Goal: Information Seeking & Learning: Learn about a topic

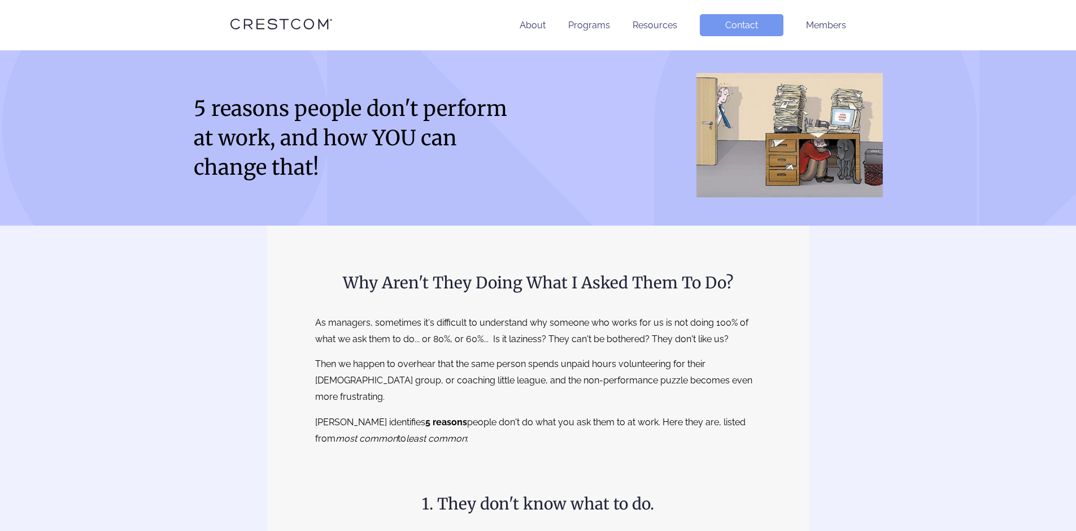
drag, startPoint x: 312, startPoint y: 323, endPoint x: 561, endPoint y: 333, distance: 248.8
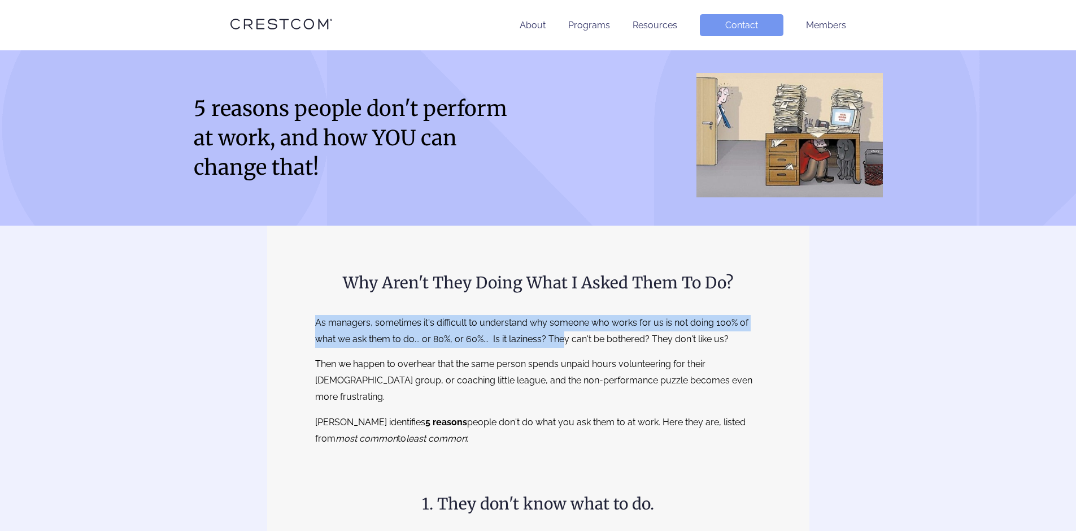
click at [569, 386] on p "Then we happen to overhear that the same person spends unpaid hours volunteerin…" at bounding box center [538, 380] width 446 height 49
drag, startPoint x: 319, startPoint y: 366, endPoint x: 713, endPoint y: 386, distance: 394.9
click at [713, 386] on p "Then we happen to overhear that the same person spends unpaid hours volunteerin…" at bounding box center [538, 380] width 446 height 49
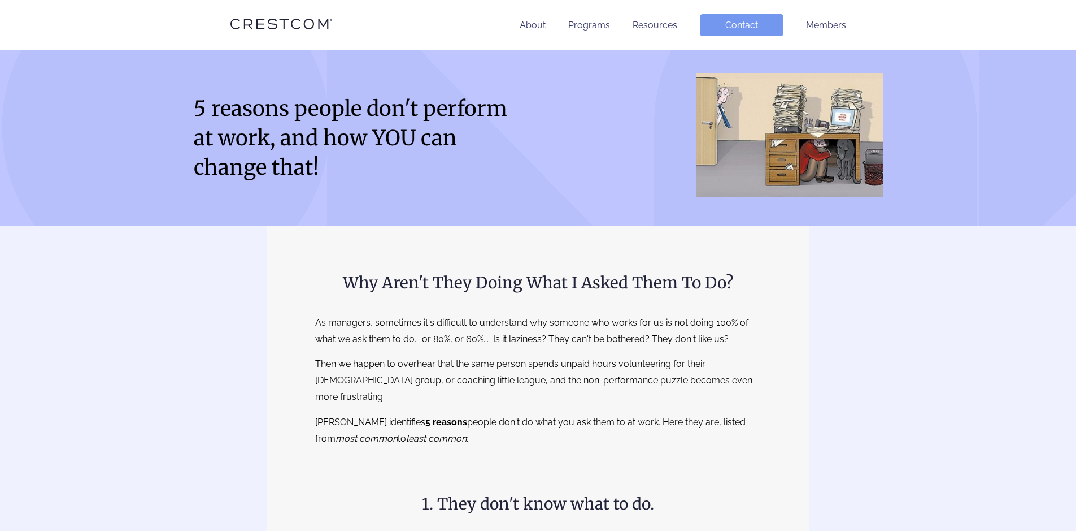
drag, startPoint x: 314, startPoint y: 406, endPoint x: 656, endPoint y: 394, distance: 342.0
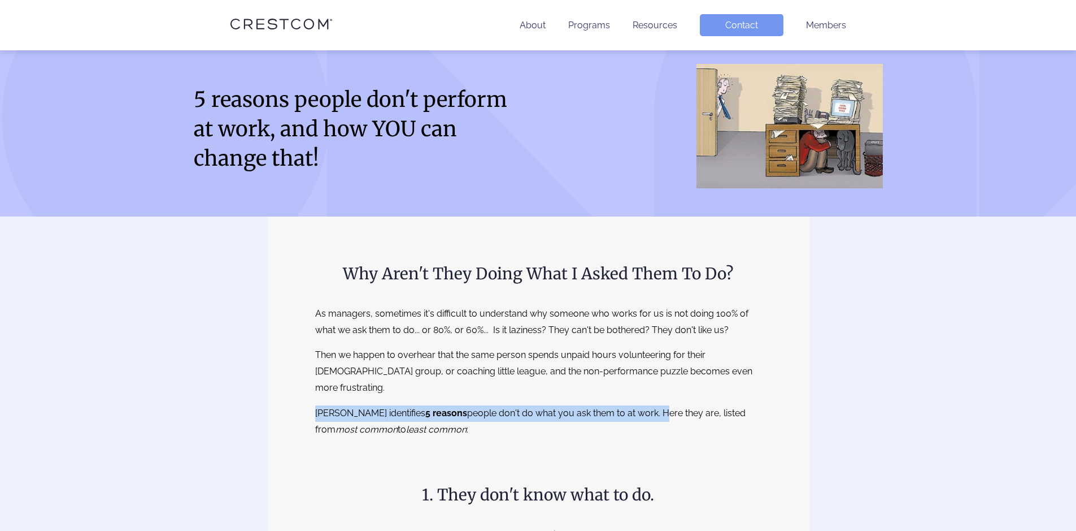
scroll to position [226, 0]
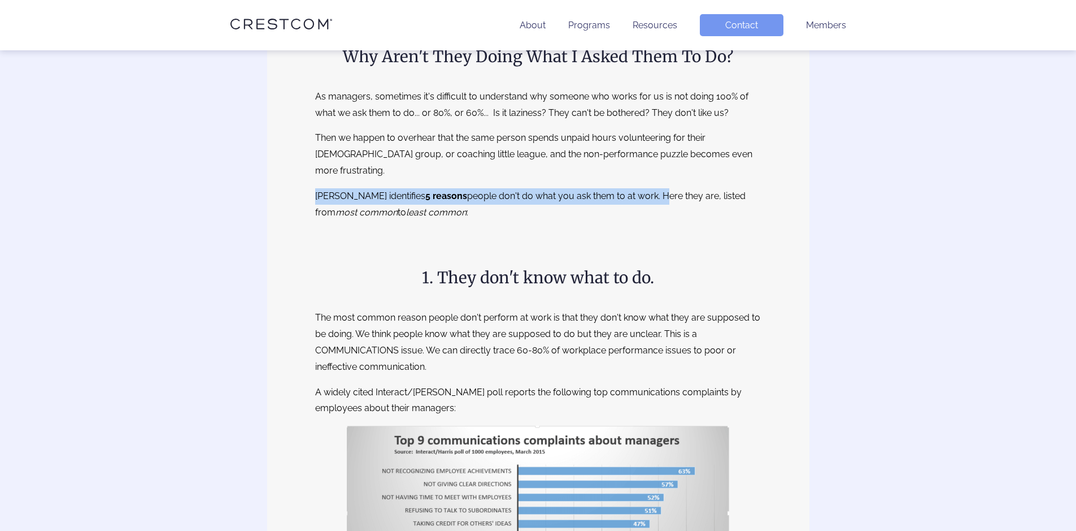
drag, startPoint x: 332, startPoint y: 307, endPoint x: 642, endPoint y: 305, distance: 310.2
click at [650, 310] on p "The most common reason people don't perform at work is that they don't know wha…" at bounding box center [538, 342] width 446 height 65
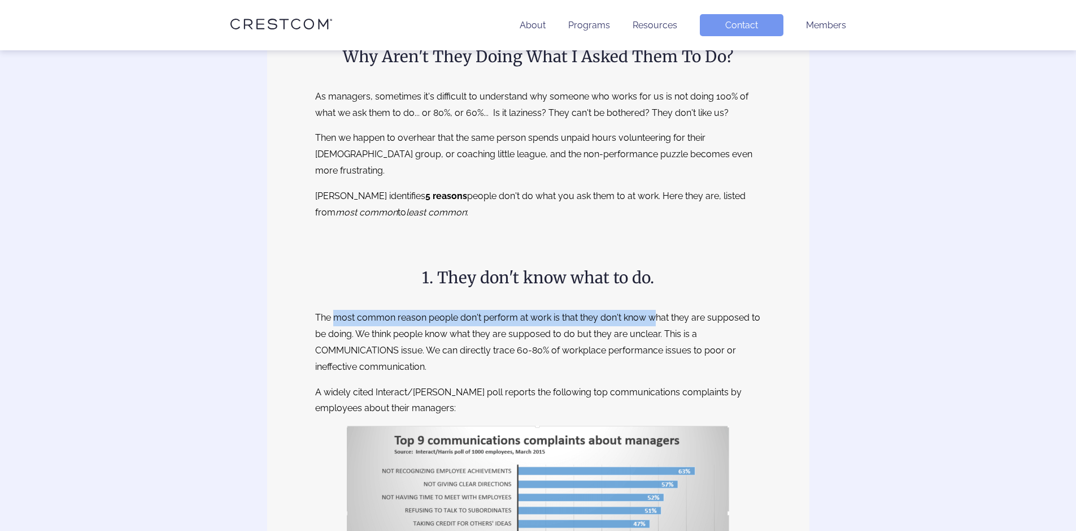
drag, startPoint x: 361, startPoint y: 318, endPoint x: 633, endPoint y: 328, distance: 272.5
click at [633, 328] on p "The most common reason people don't perform at work is that they don't know wha…" at bounding box center [538, 342] width 446 height 65
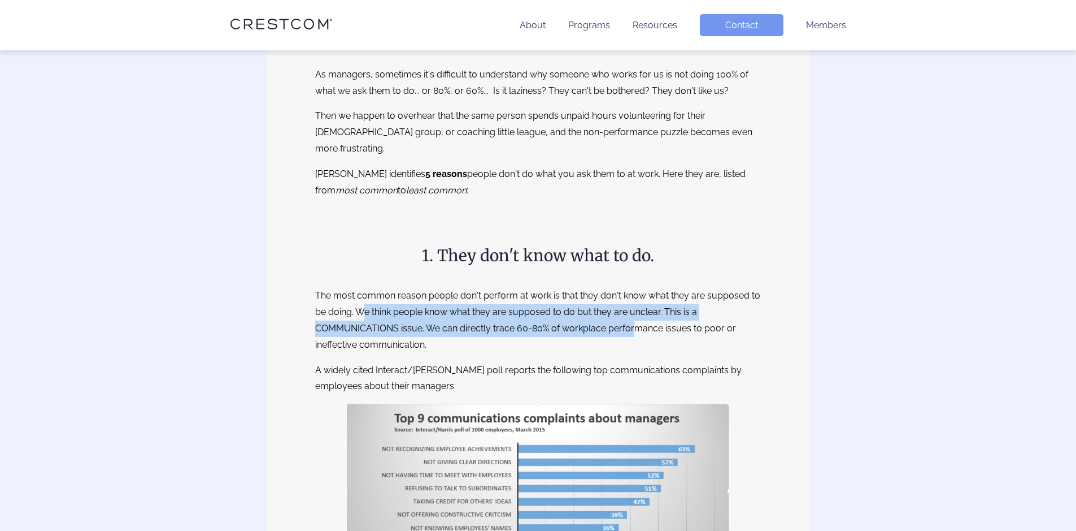
scroll to position [509, 0]
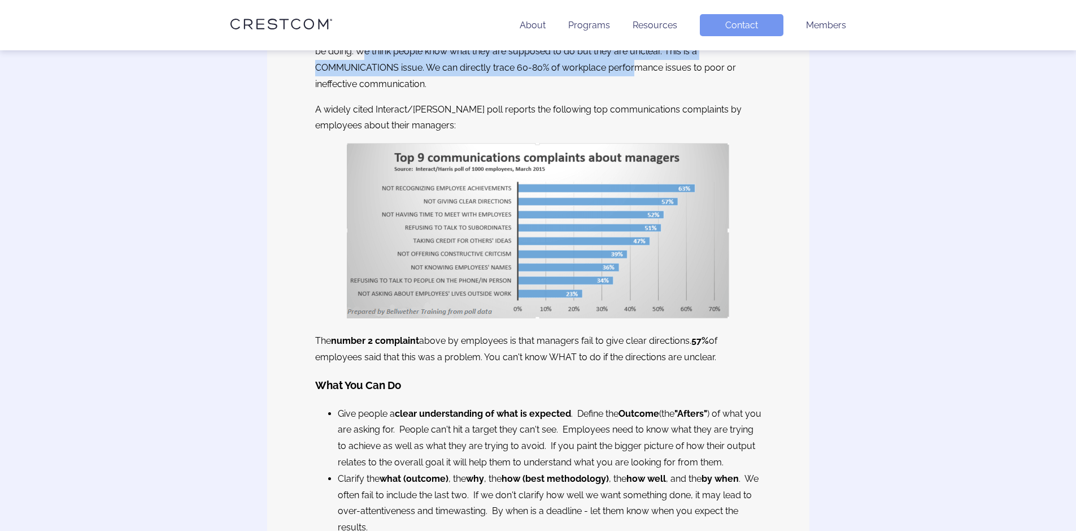
drag, startPoint x: 426, startPoint y: 324, endPoint x: 730, endPoint y: 333, distance: 304.1
click at [730, 333] on p "The number 2 complaint above by employees is that managers fail to give clear d…" at bounding box center [538, 349] width 446 height 33
drag, startPoint x: 813, startPoint y: 287, endPoint x: 833, endPoint y: 287, distance: 20.9
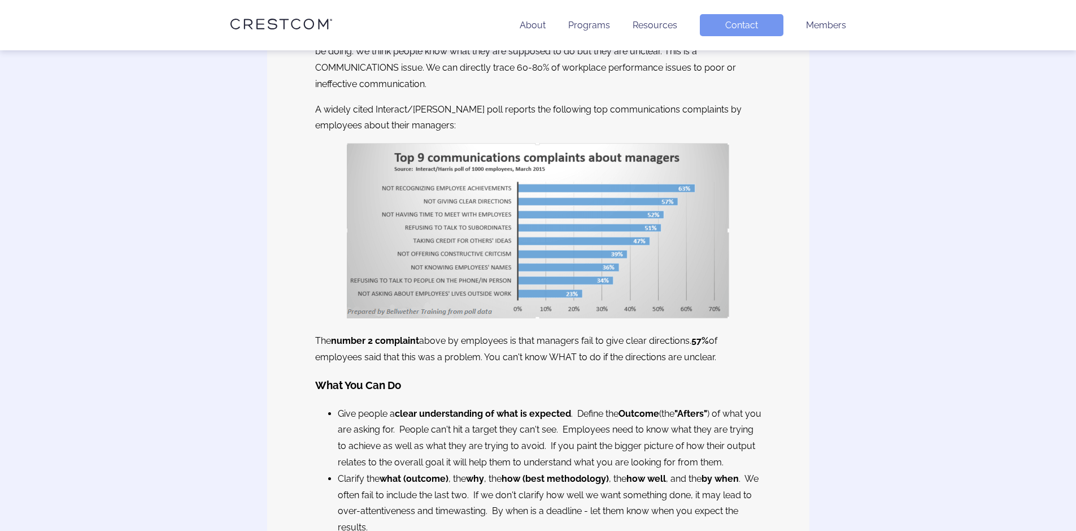
scroll to position [678, 0]
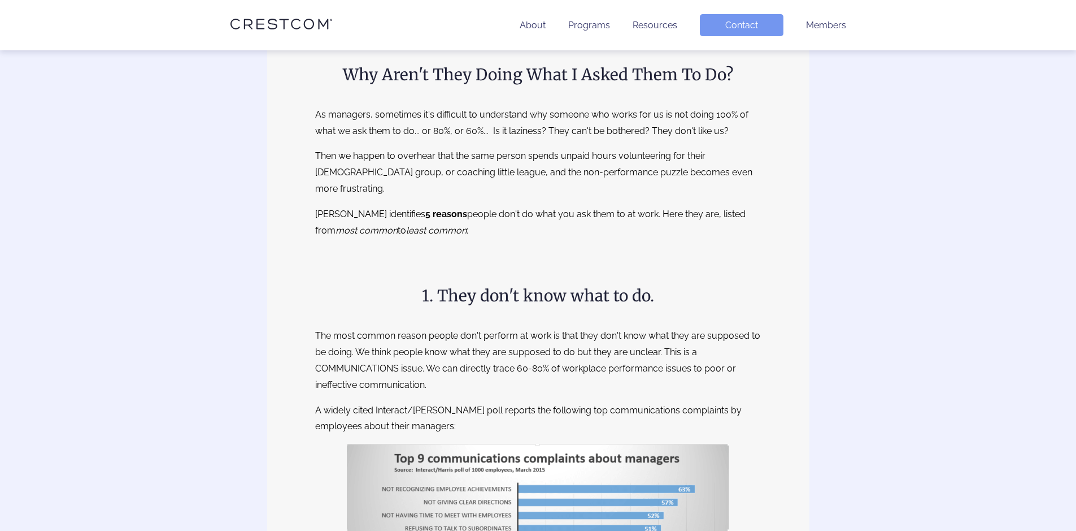
scroll to position [0, 0]
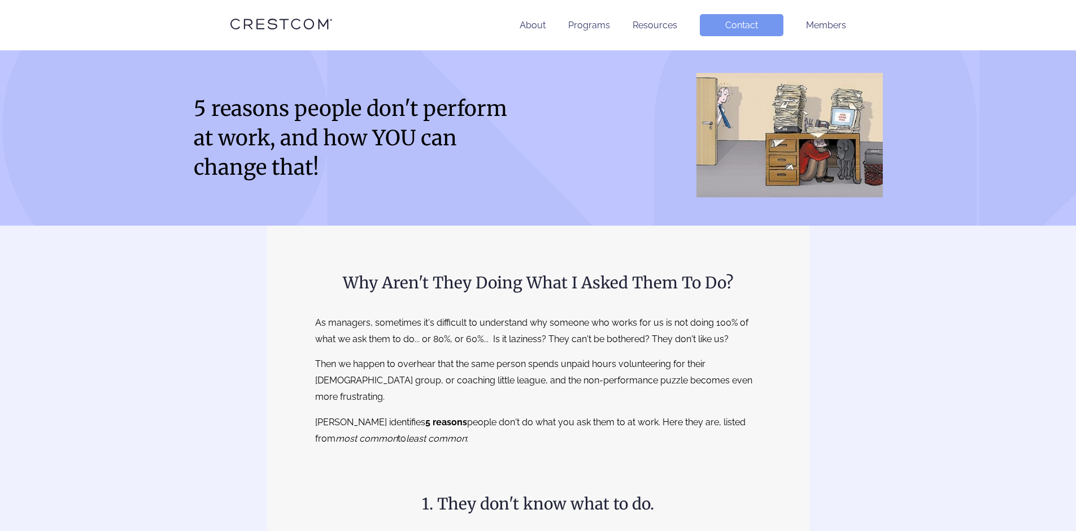
click at [534, 31] on li "About" at bounding box center [533, 25] width 26 height 22
click at [535, 27] on link "About" at bounding box center [533, 25] width 26 height 11
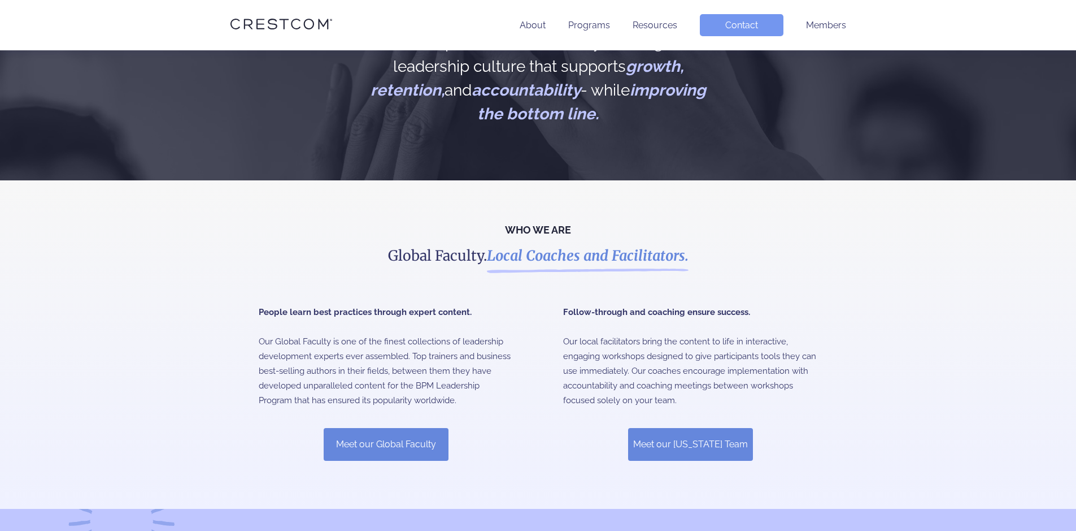
scroll to position [401, 0]
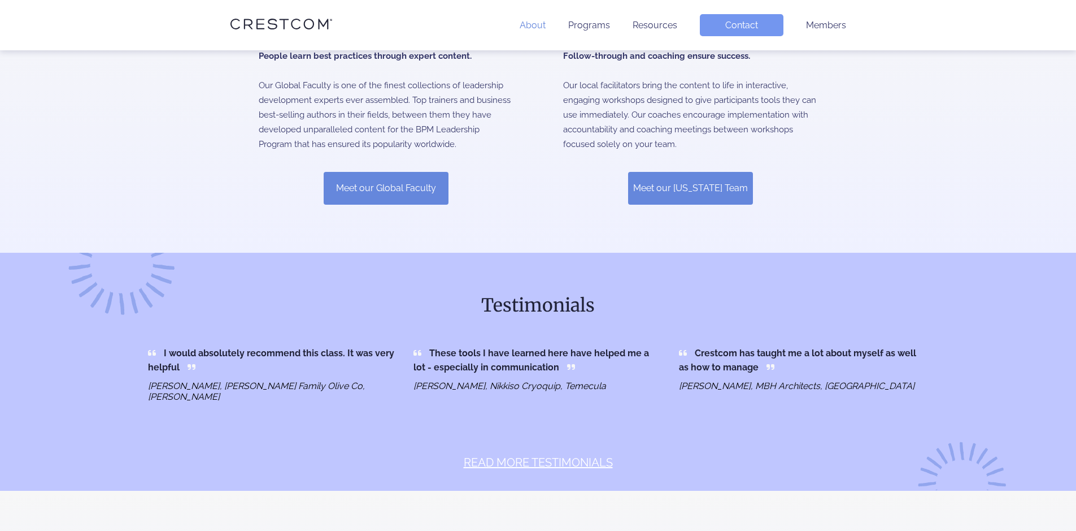
click at [536, 25] on link "About" at bounding box center [533, 25] width 26 height 11
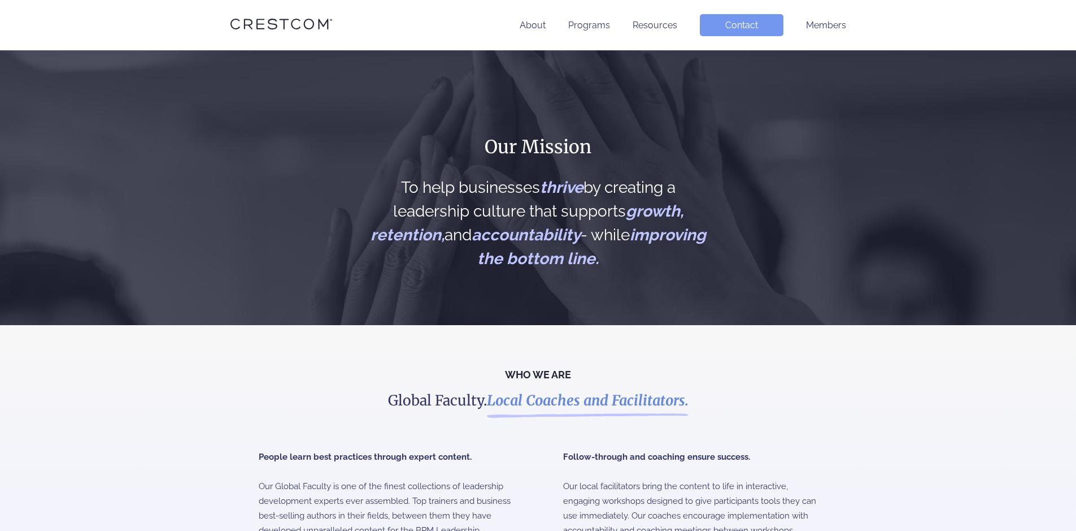
scroll to position [283, 0]
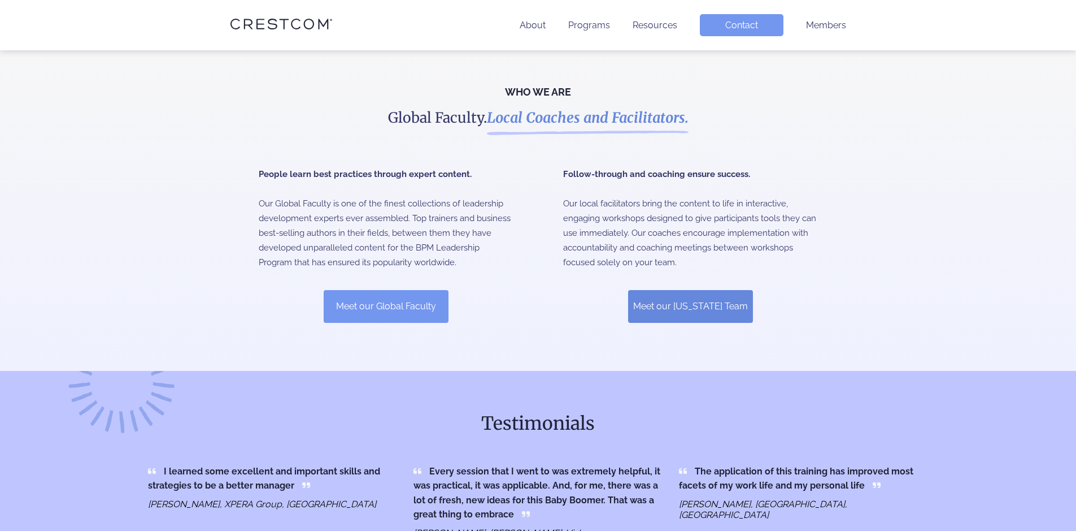
click at [405, 297] on link "Meet our Global Faculty" at bounding box center [386, 306] width 125 height 33
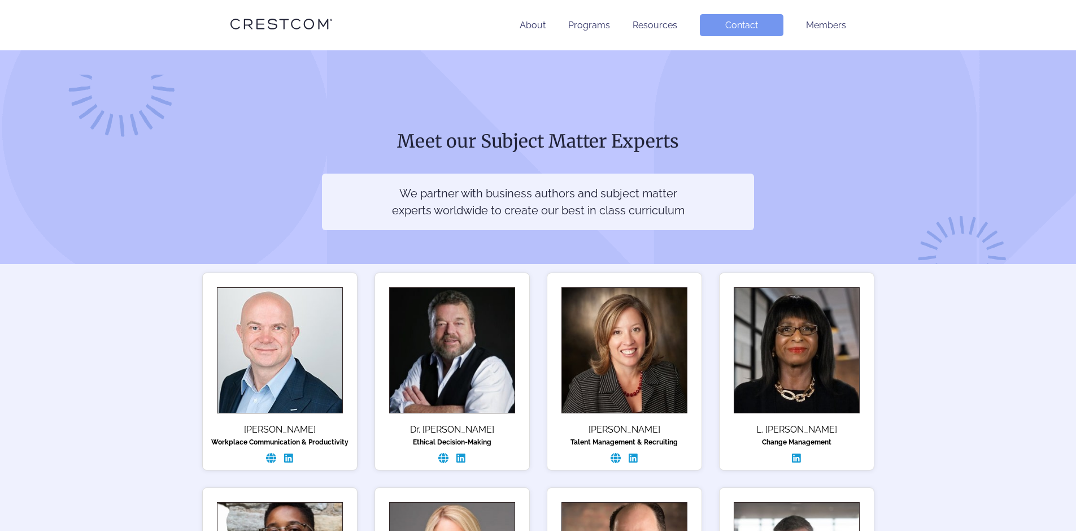
drag, startPoint x: 408, startPoint y: 194, endPoint x: 620, endPoint y: 202, distance: 212.0
click at [620, 202] on p "We partner with business authors and subject matter experts worldwide to create…" at bounding box center [538, 202] width 296 height 34
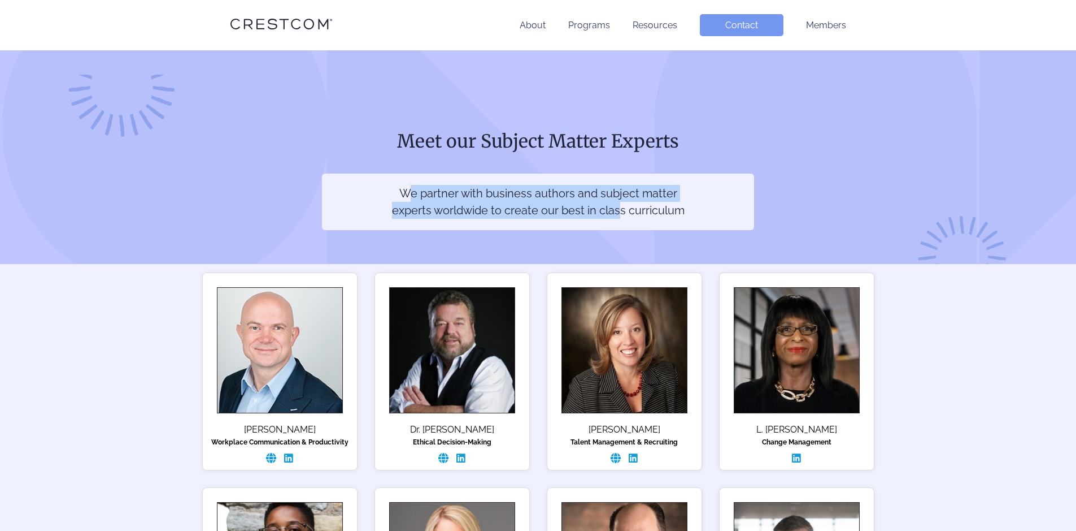
click at [619, 206] on p "We partner with business authors and subject matter experts worldwide to create…" at bounding box center [538, 202] width 296 height 34
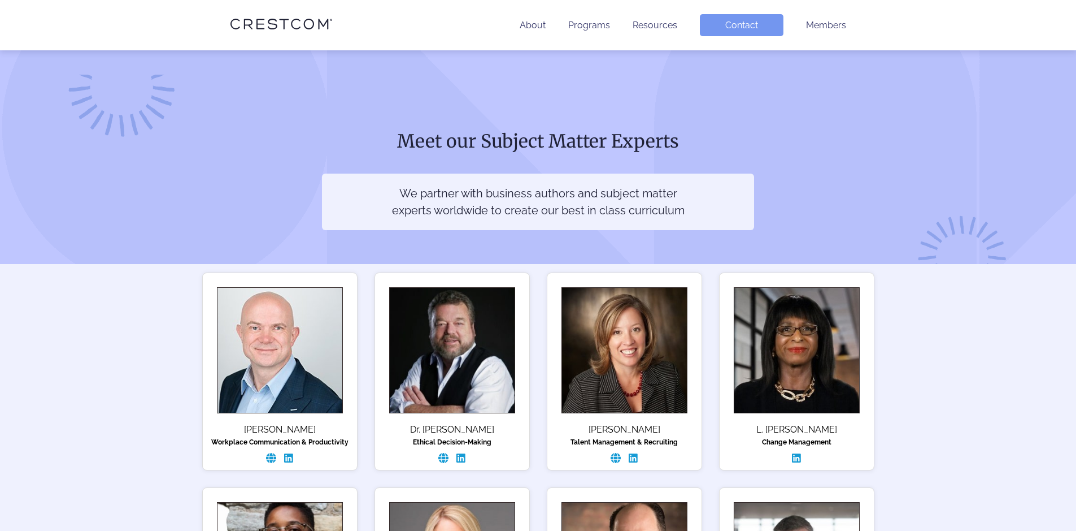
scroll to position [170, 0]
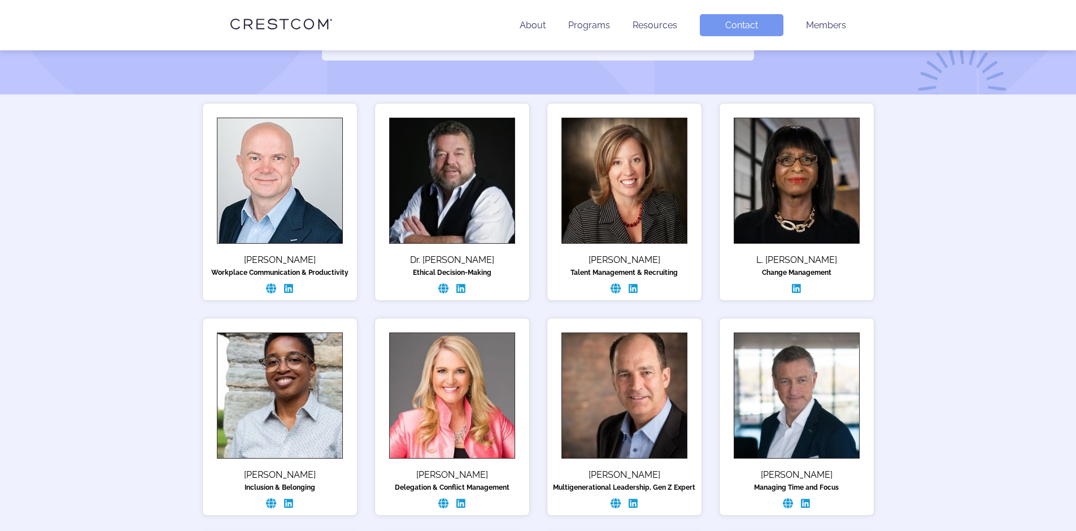
click at [950, 259] on div "Andy Bounds Workplace Communication & Productivity" at bounding box center [538, 534] width 1076 height 881
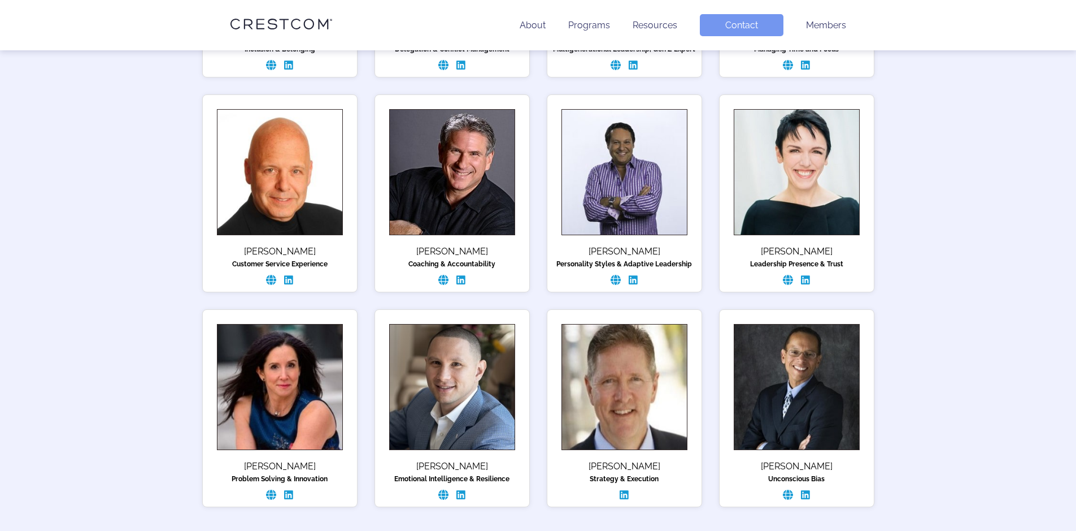
scroll to position [715, 0]
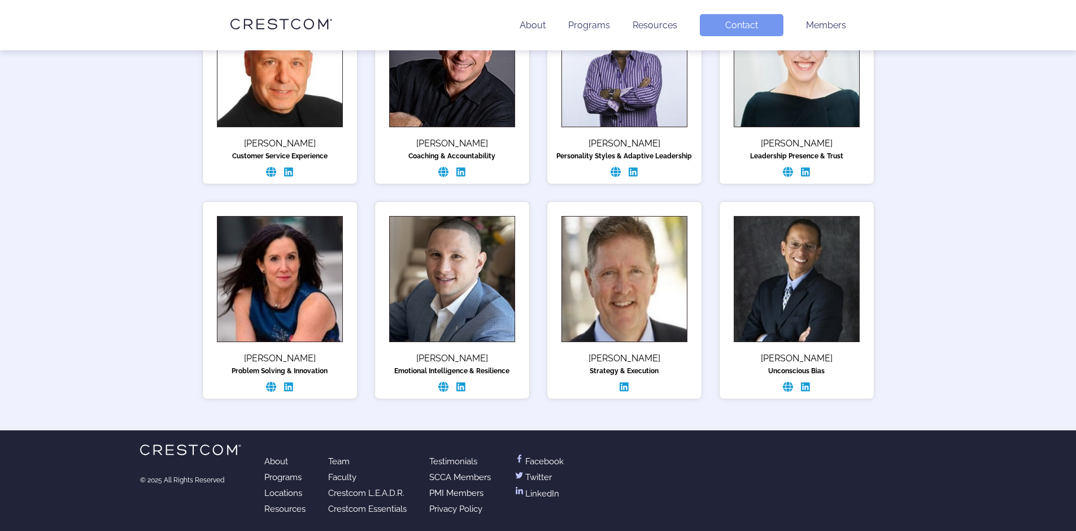
click at [451, 464] on link "Testimonials" at bounding box center [453, 461] width 48 height 10
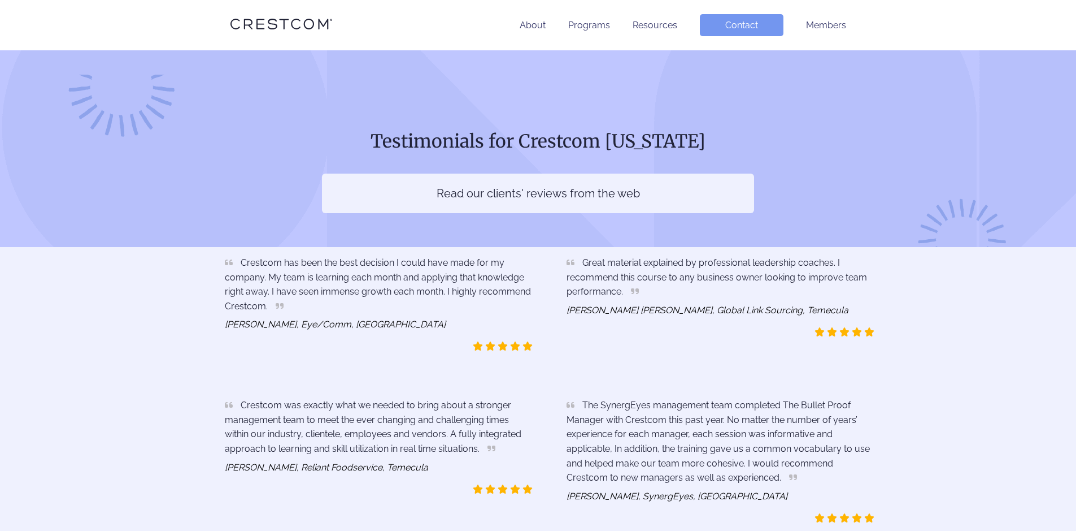
drag, startPoint x: 314, startPoint y: 269, endPoint x: 340, endPoint y: 297, distance: 38.4
click at [338, 297] on div "Crestcom has been the best decision I could have made for my company. My team i…" at bounding box center [379, 286] width 308 height 63
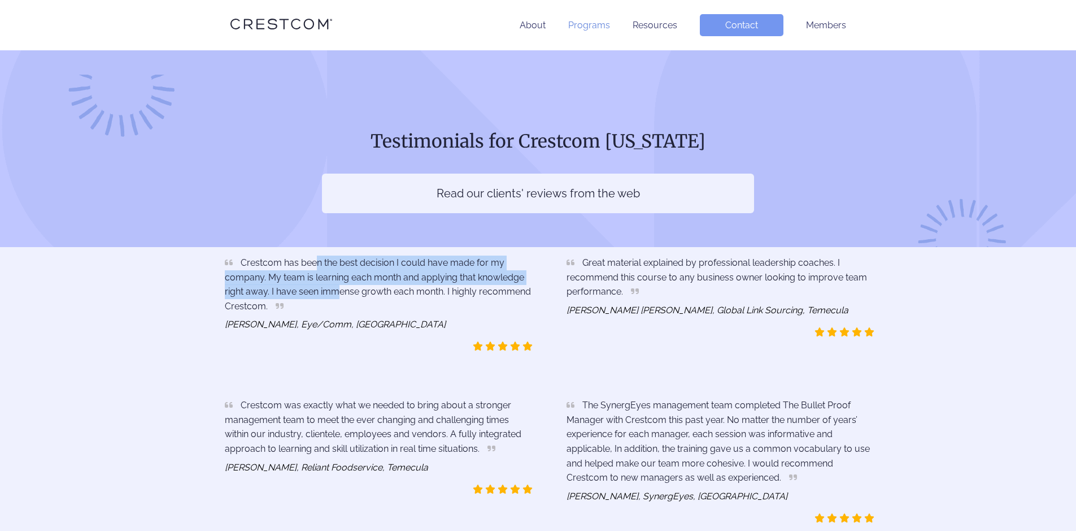
click at [589, 25] on link "Programs" at bounding box center [589, 25] width 42 height 11
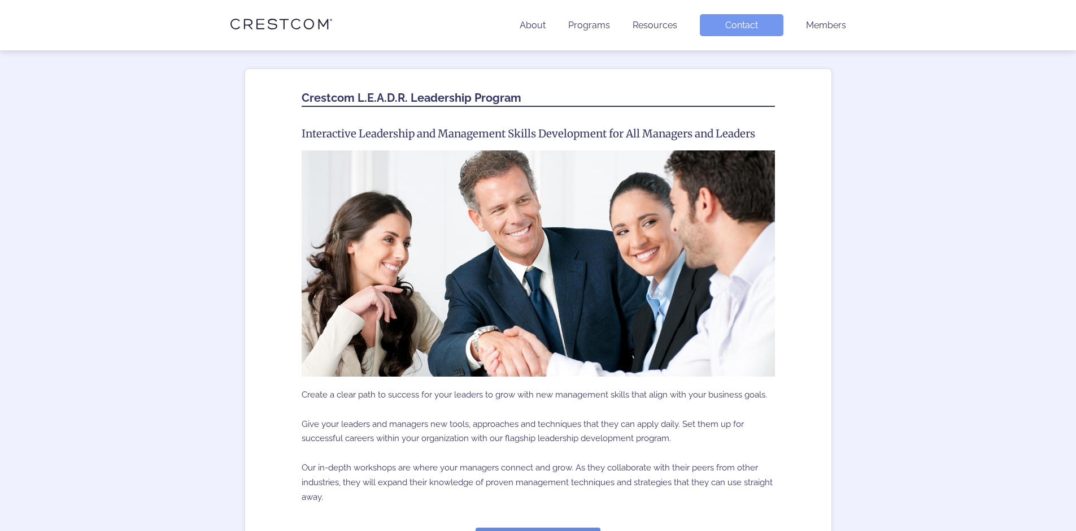
scroll to position [622, 0]
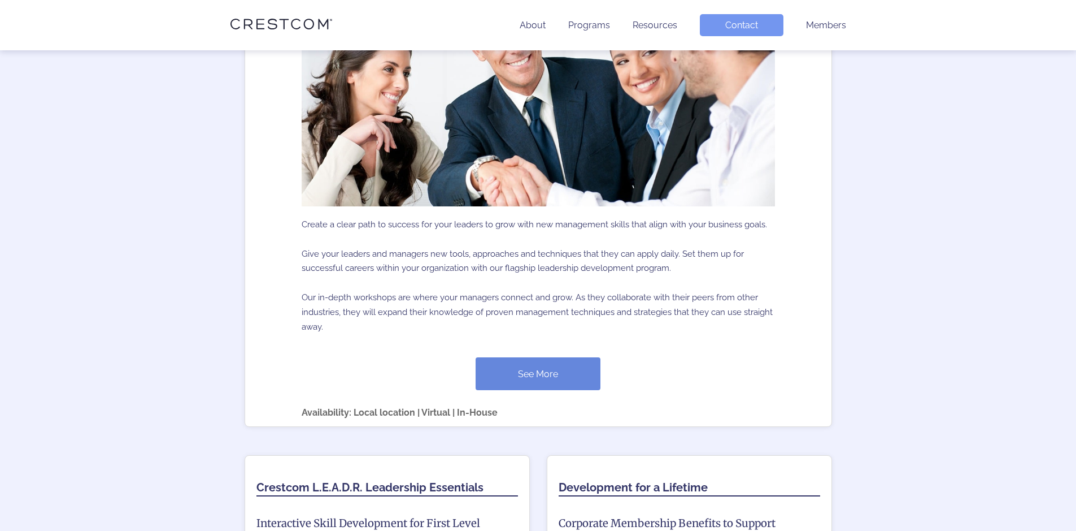
drag, startPoint x: 321, startPoint y: 254, endPoint x: 652, endPoint y: 292, distance: 333.3
click at [652, 292] on p "Create a clear path to success for your leaders to grow with new management ski…" at bounding box center [539, 276] width 474 height 140
drag, startPoint x: 337, startPoint y: 296, endPoint x: 586, endPoint y: 303, distance: 249.3
click at [587, 303] on p "Create a clear path to success for your leaders to grow with new management ski…" at bounding box center [539, 276] width 474 height 140
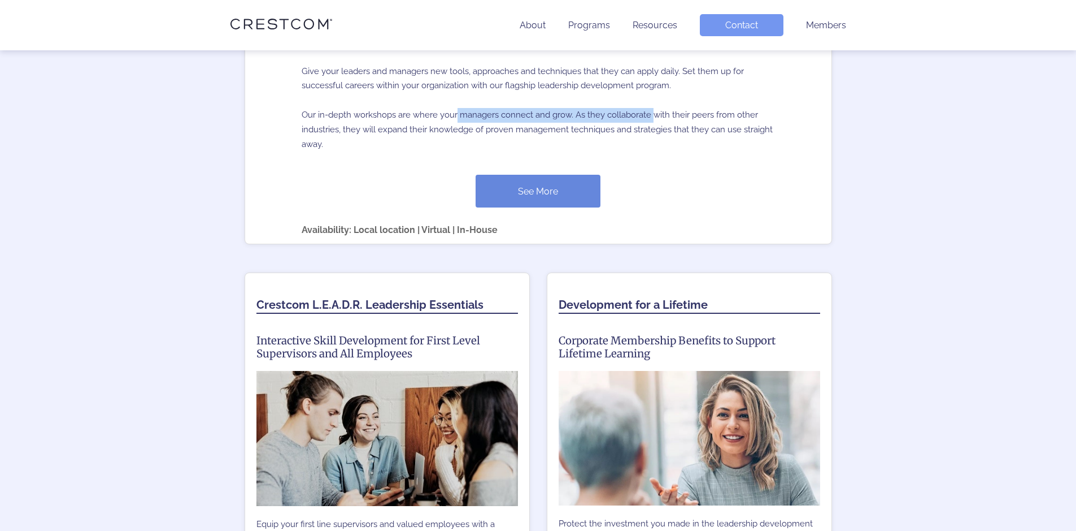
scroll to position [904, 0]
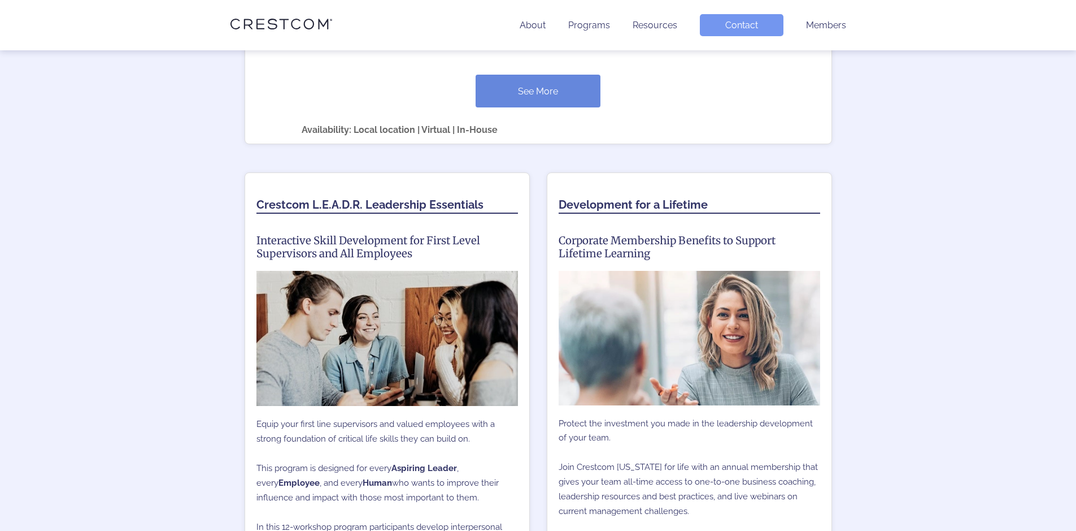
click at [201, 206] on div "OUR PROGRAMS Unite your team with a proven method for success— from employees t…" at bounding box center [538, 355] width 1076 height 1869
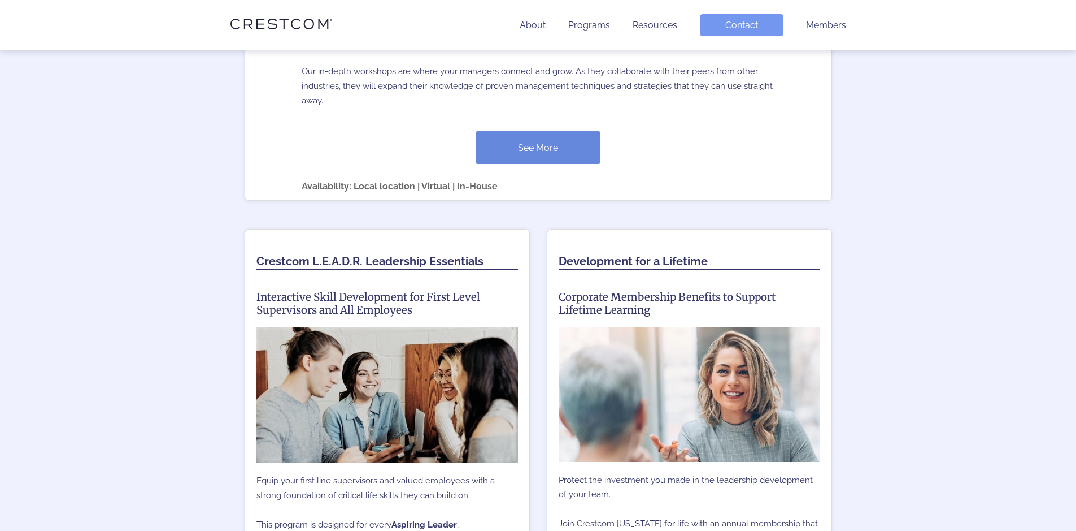
scroll to position [735, 0]
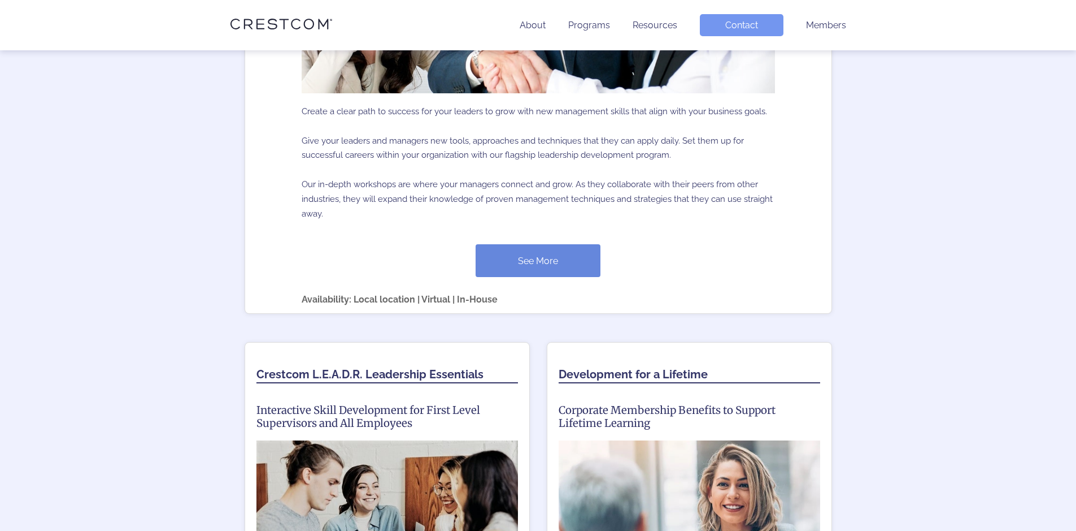
drag, startPoint x: 379, startPoint y: 138, endPoint x: 589, endPoint y: 139, distance: 209.6
click at [589, 139] on p "Create a clear path to success for your leaders to grow with new management ski…" at bounding box center [539, 163] width 474 height 140
drag, startPoint x: 308, startPoint y: 188, endPoint x: 765, endPoint y: 203, distance: 457.4
click at [766, 203] on p "Create a clear path to success for your leaders to grow with new management ski…" at bounding box center [539, 163] width 474 height 140
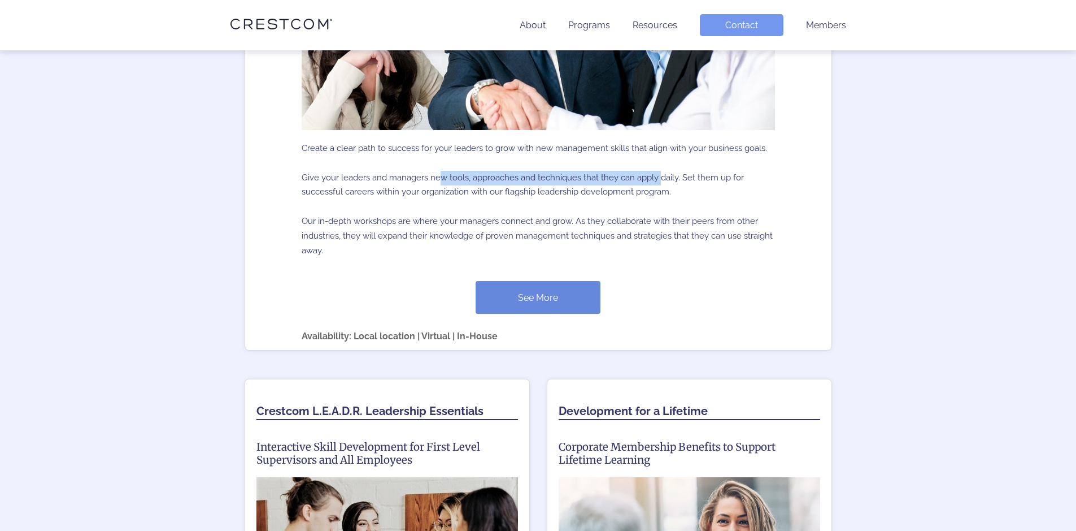
scroll to position [508, 0]
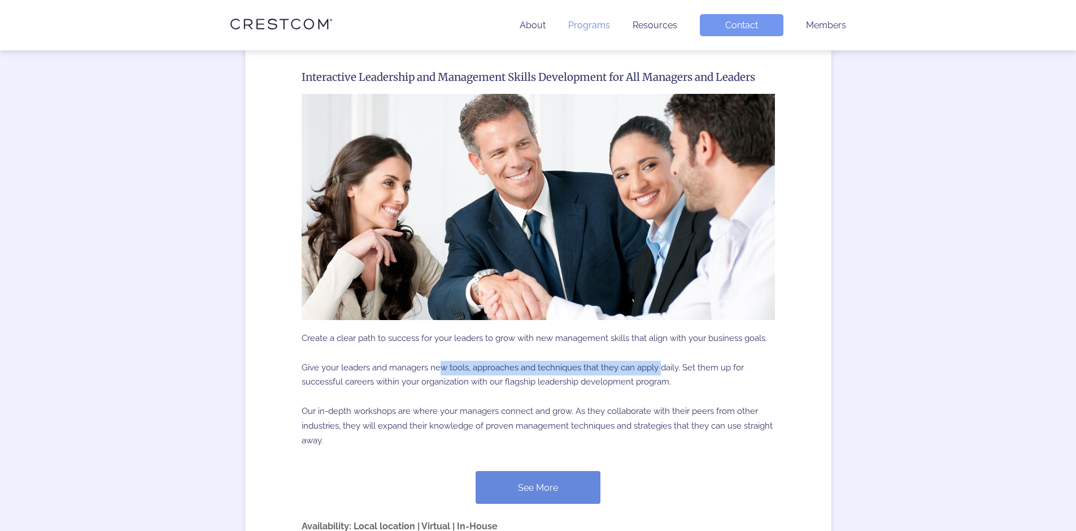
click at [592, 24] on link "Programs" at bounding box center [589, 25] width 42 height 11
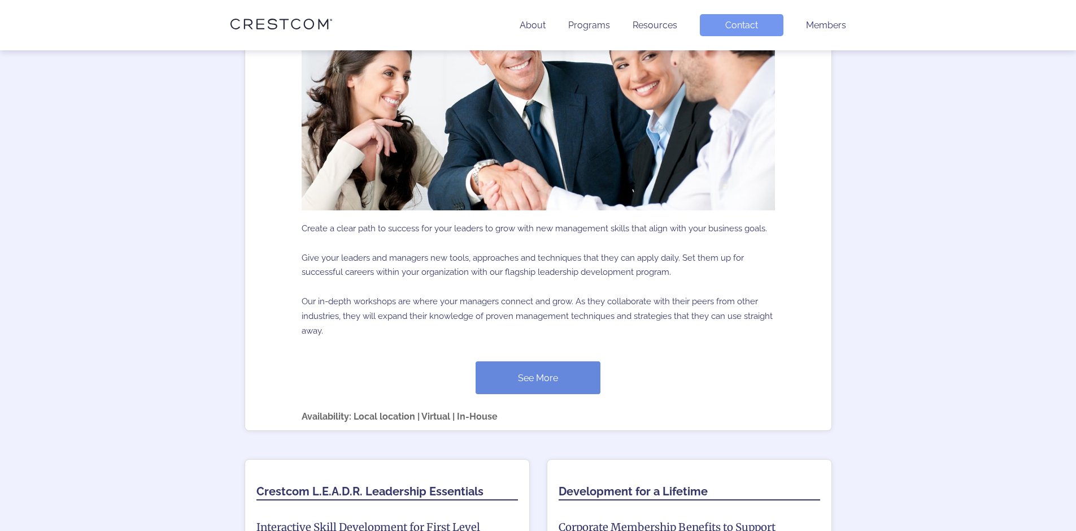
scroll to position [735, 0]
